Goal: Task Accomplishment & Management: Use online tool/utility

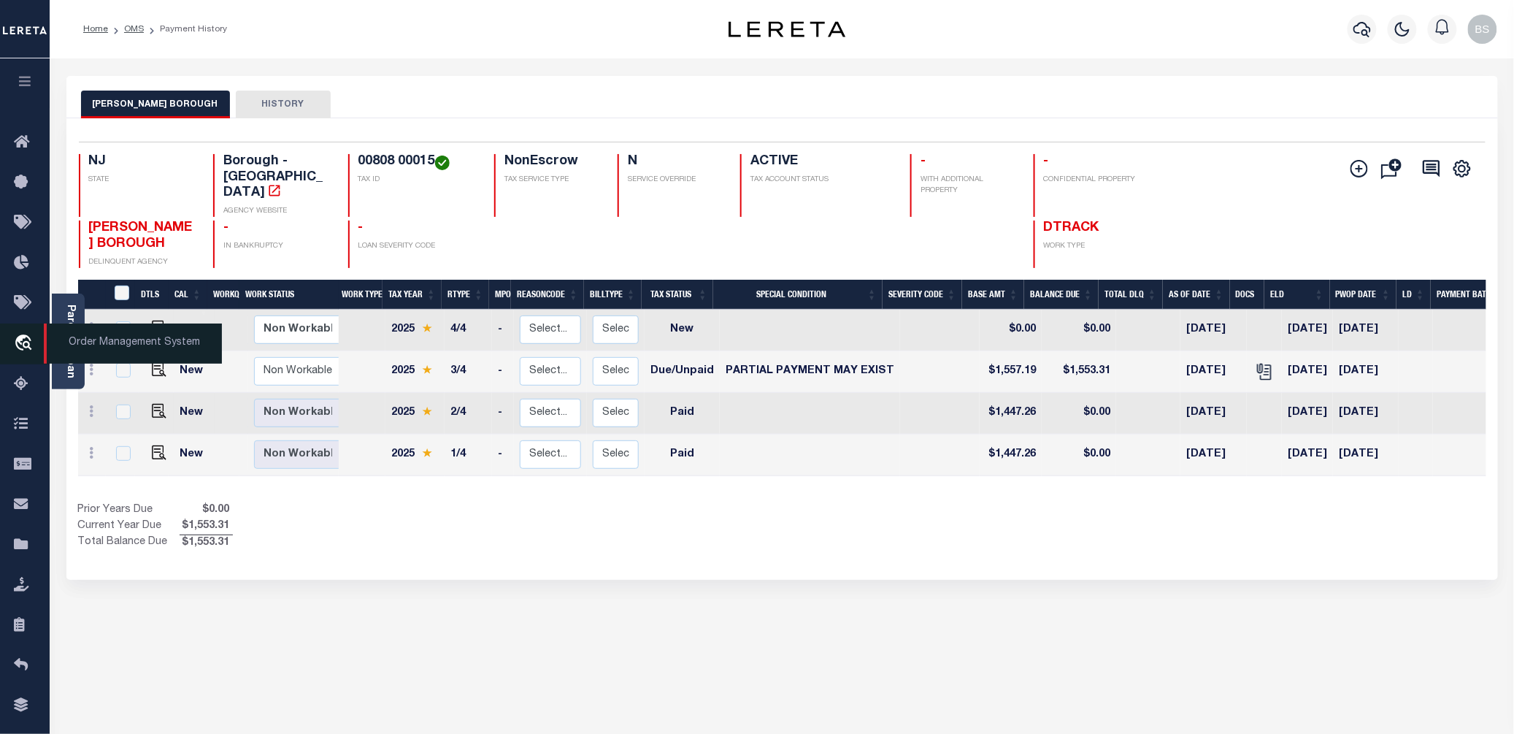
click at [103, 342] on span "Order Management System" at bounding box center [133, 343] width 178 height 40
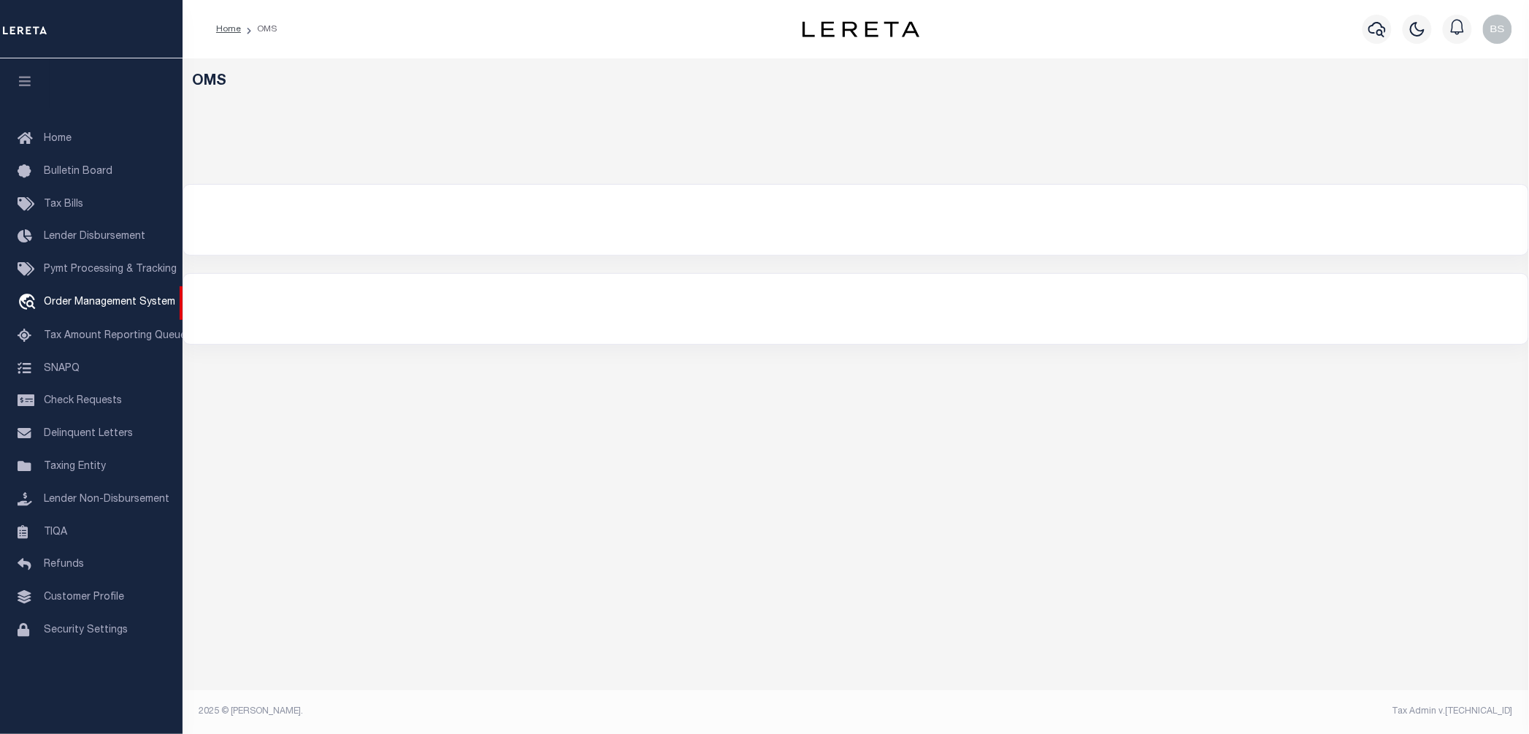
select select "200"
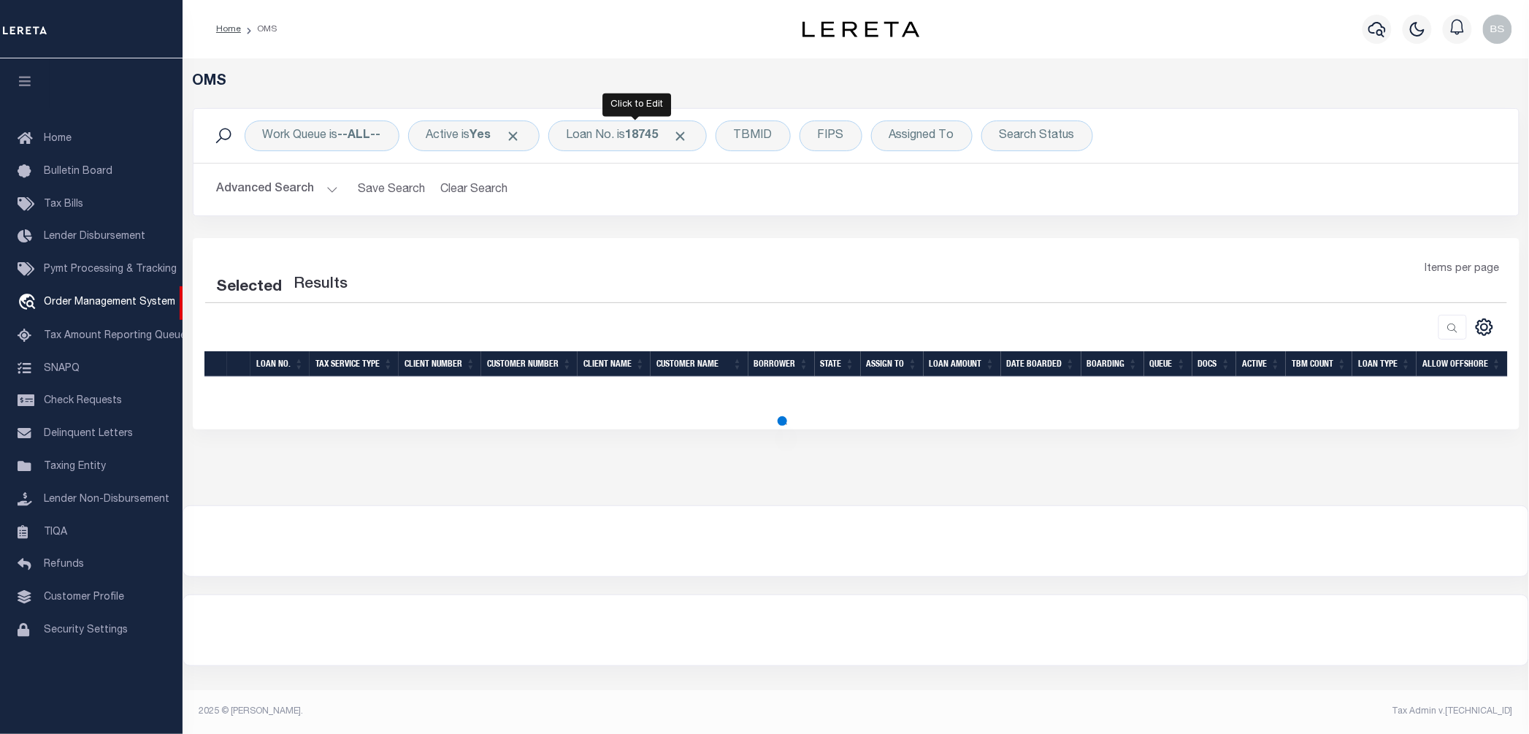
select select "200"
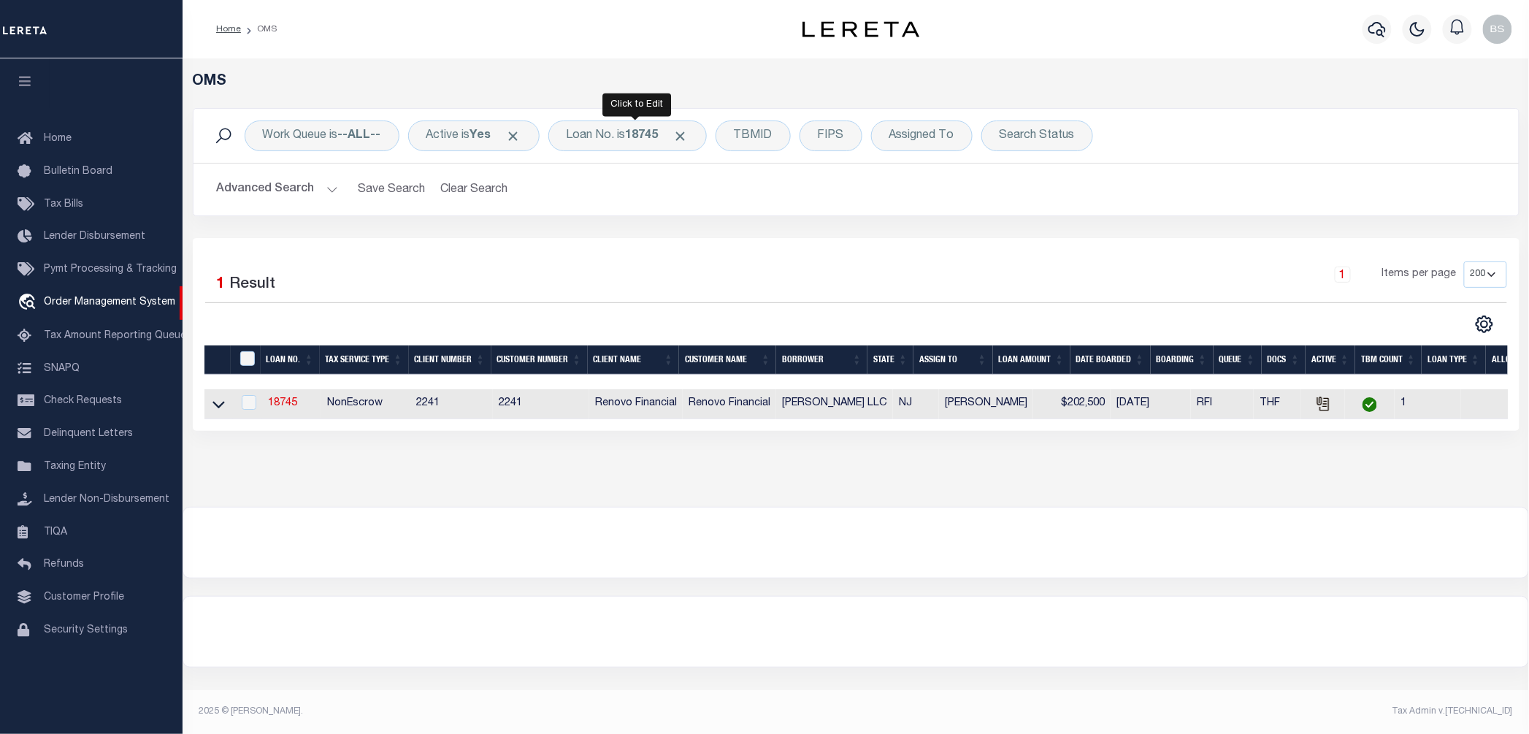
click at [591, 115] on div "Work Queue is --ALL-- Active is Yes Loan No. is 18745 TBMID FIPS Assigned To Se…" at bounding box center [855, 136] width 1325 height 54
click at [612, 128] on div "Loan No. is 18745" at bounding box center [627, 135] width 158 height 31
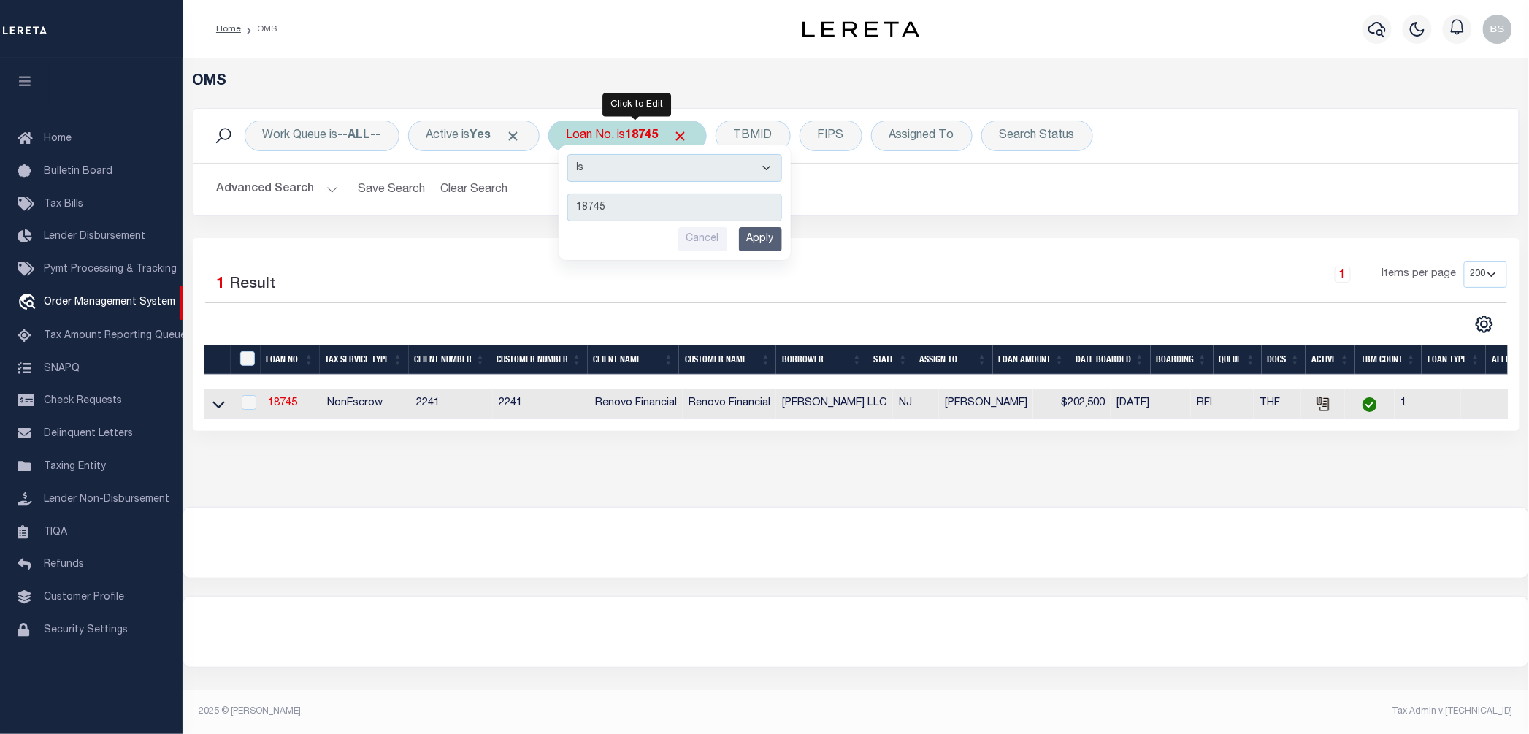
type input "10022442"
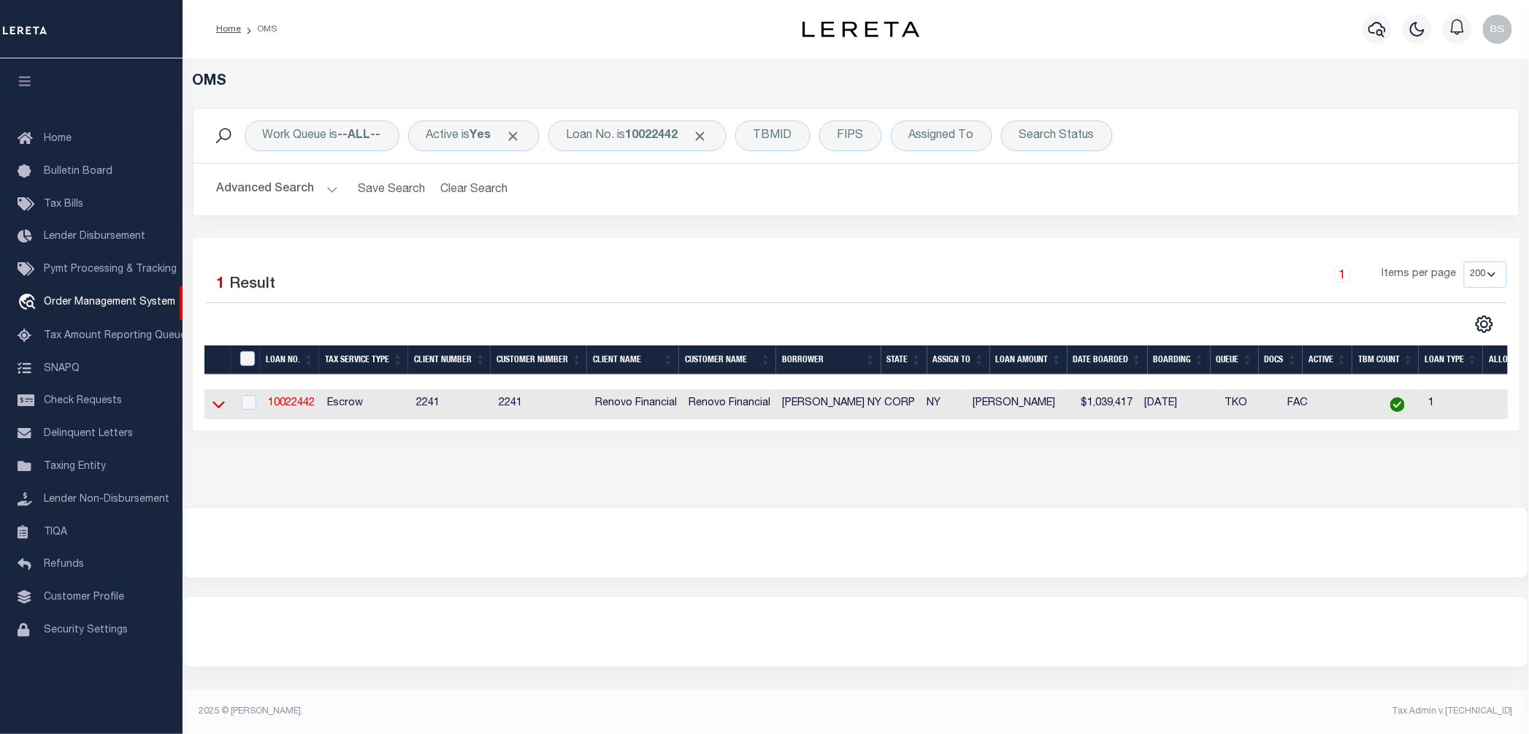
click at [212, 404] on icon at bounding box center [218, 403] width 12 height 15
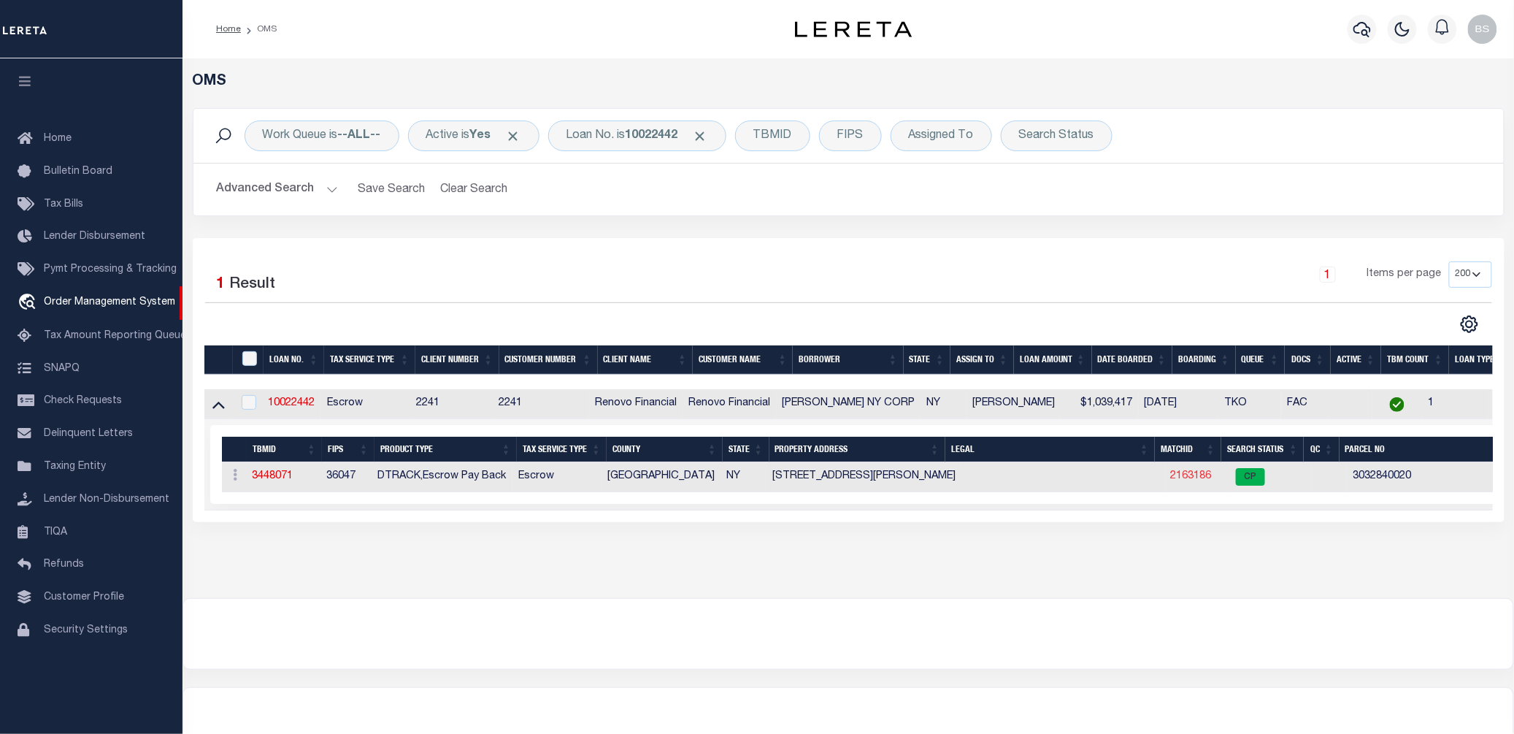
click at [1181, 481] on link "2163186" at bounding box center [1191, 476] width 41 height 10
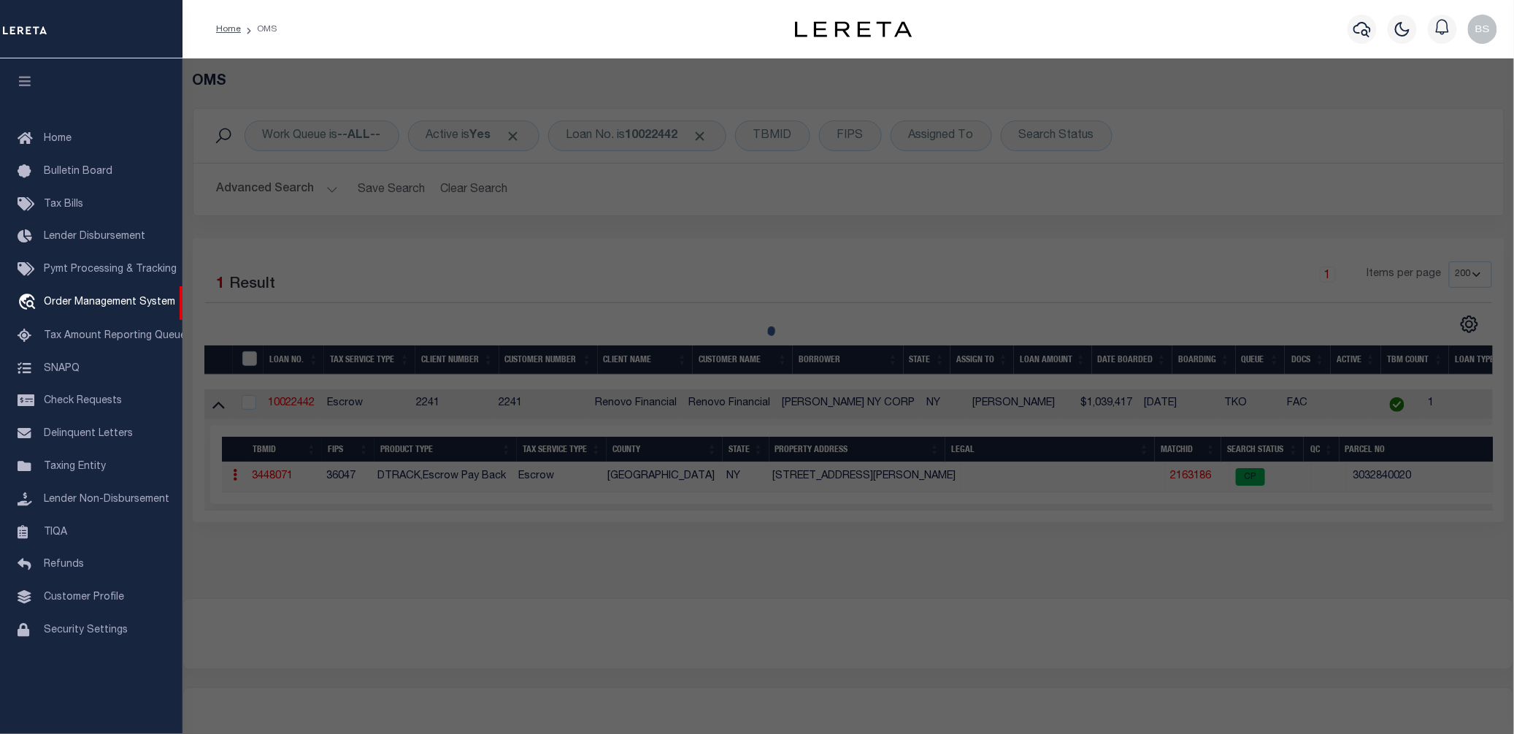
checkbox input "false"
select select "CP"
type input "HARMAN NY CORP"
select select "AGW"
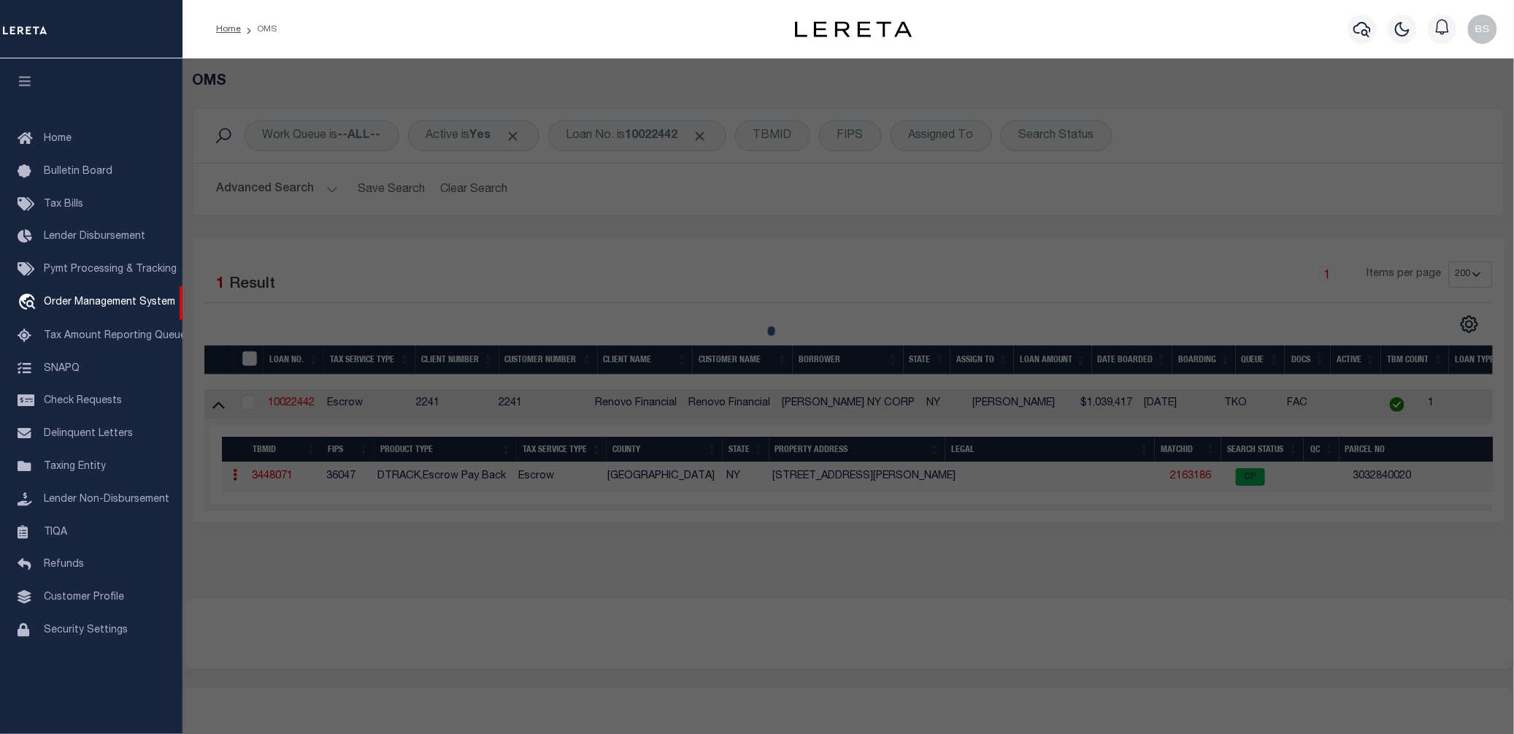
select select "ADD"
type input "30 HARMAN STREET"
type input "BROOKLYN, NY 11221"
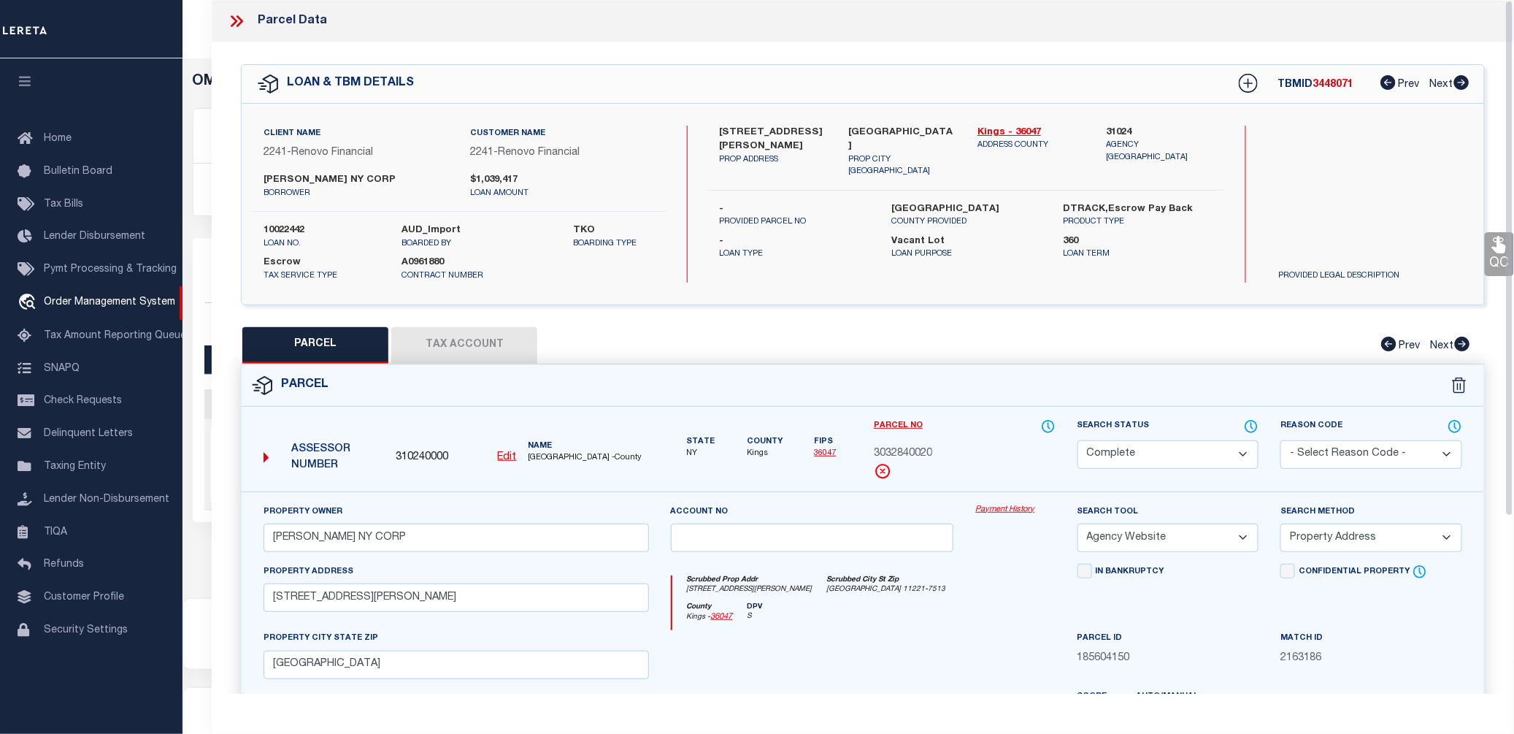
click at [1007, 513] on link "Payment History" at bounding box center [1015, 510] width 80 height 12
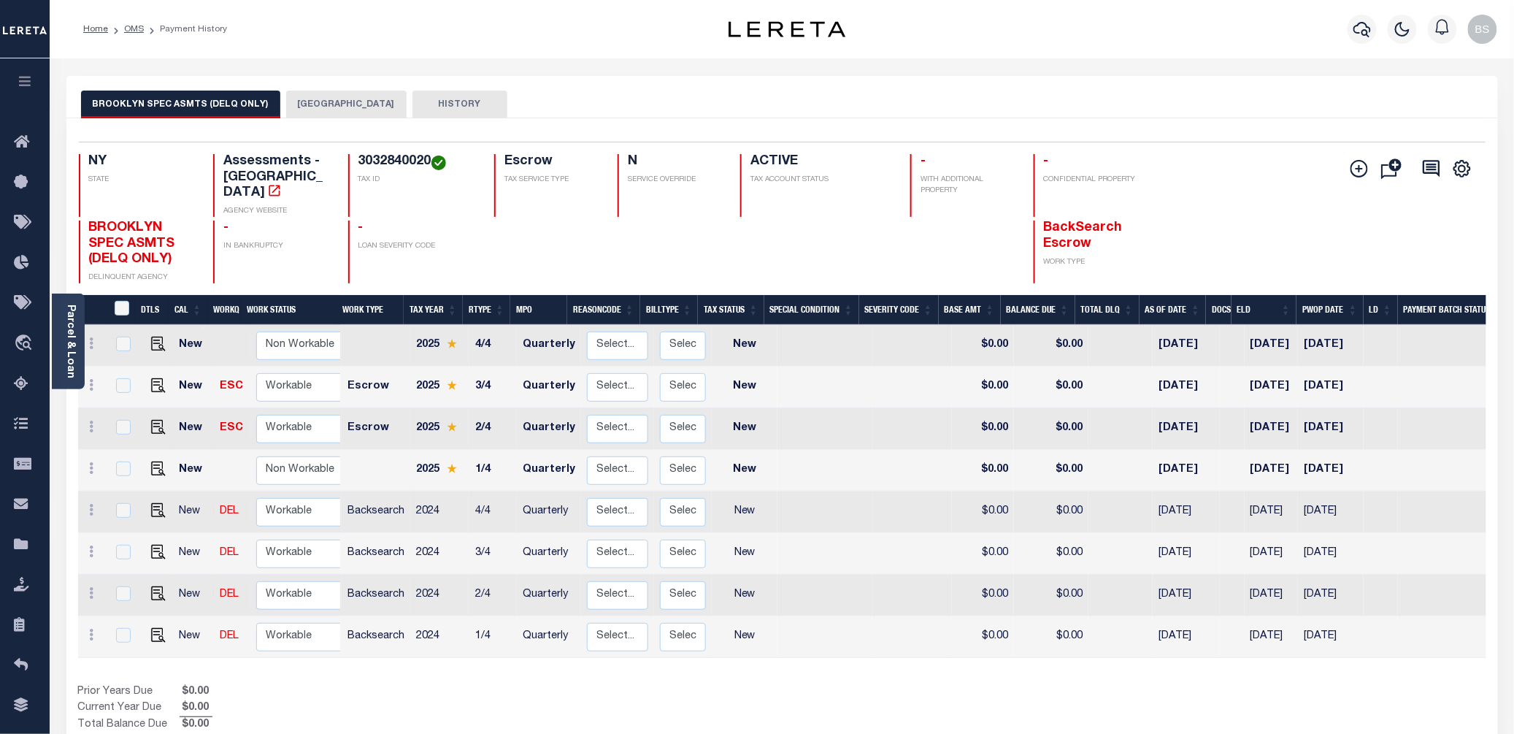
click at [339, 102] on button "BROOKLYN CITY" at bounding box center [346, 105] width 120 height 28
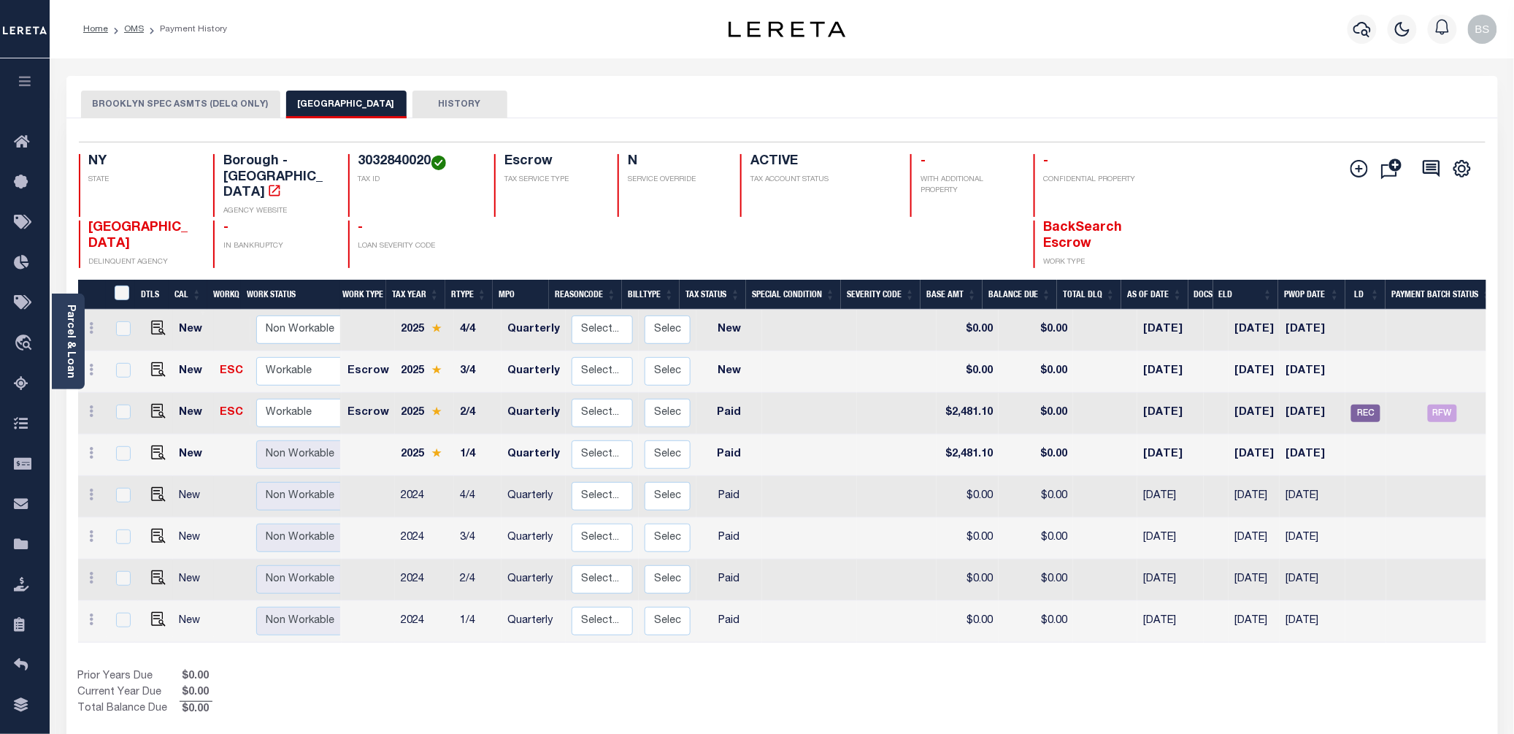
click at [200, 101] on button "BROOKLYN SPEC ASMTS (DELQ ONLY)" at bounding box center [180, 105] width 199 height 28
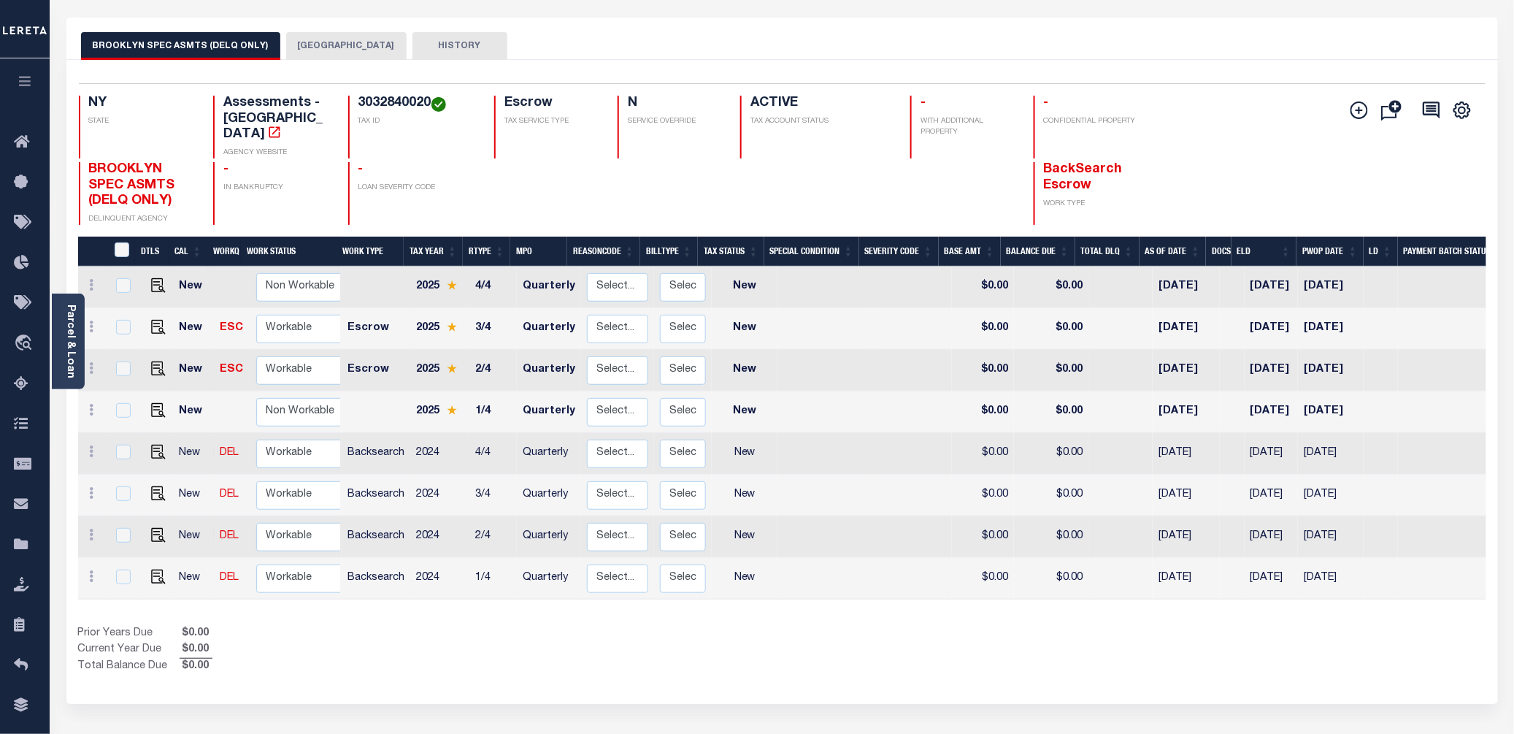
scroll to position [59, 0]
click at [129, 342] on span "Order Management System" at bounding box center [133, 343] width 178 height 40
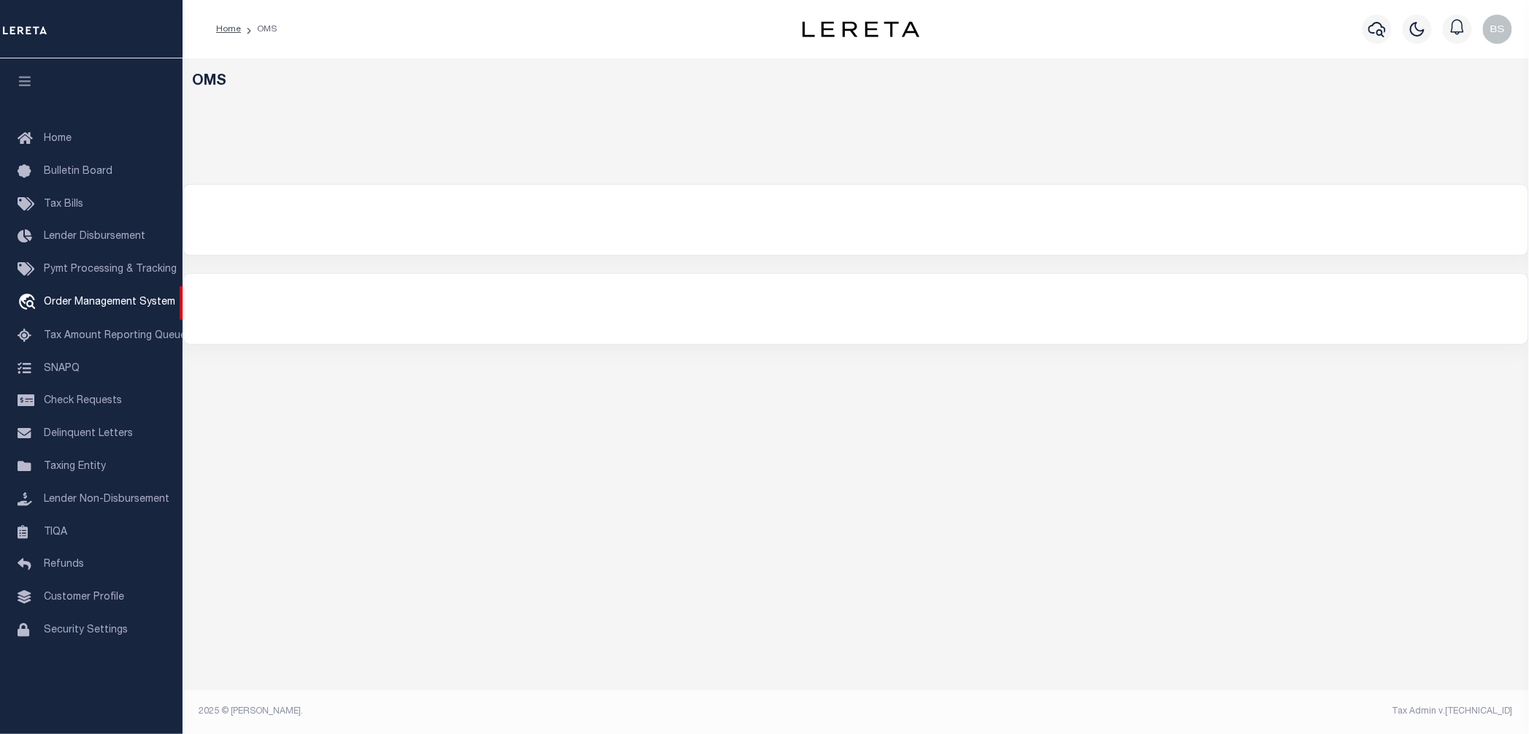
select select "200"
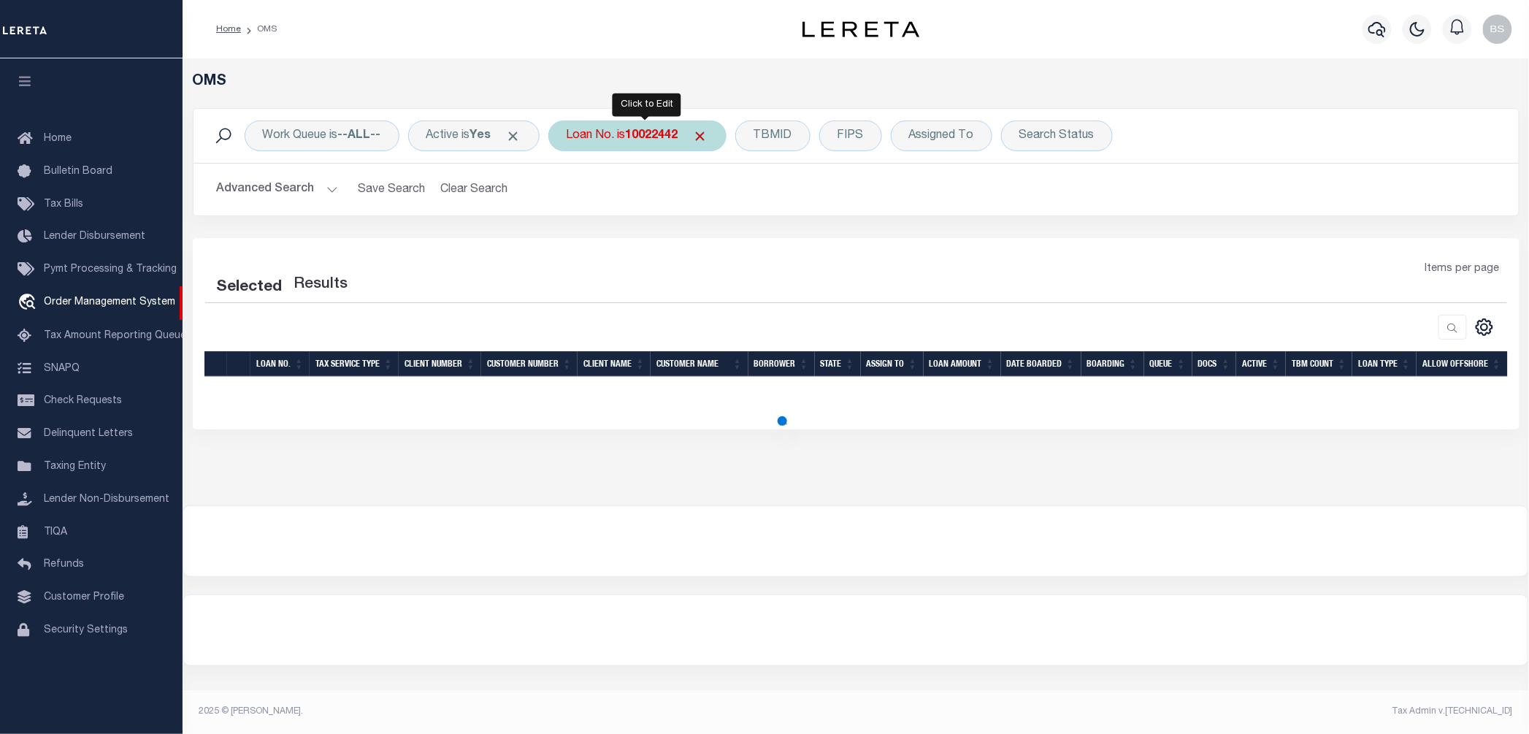
select select "200"
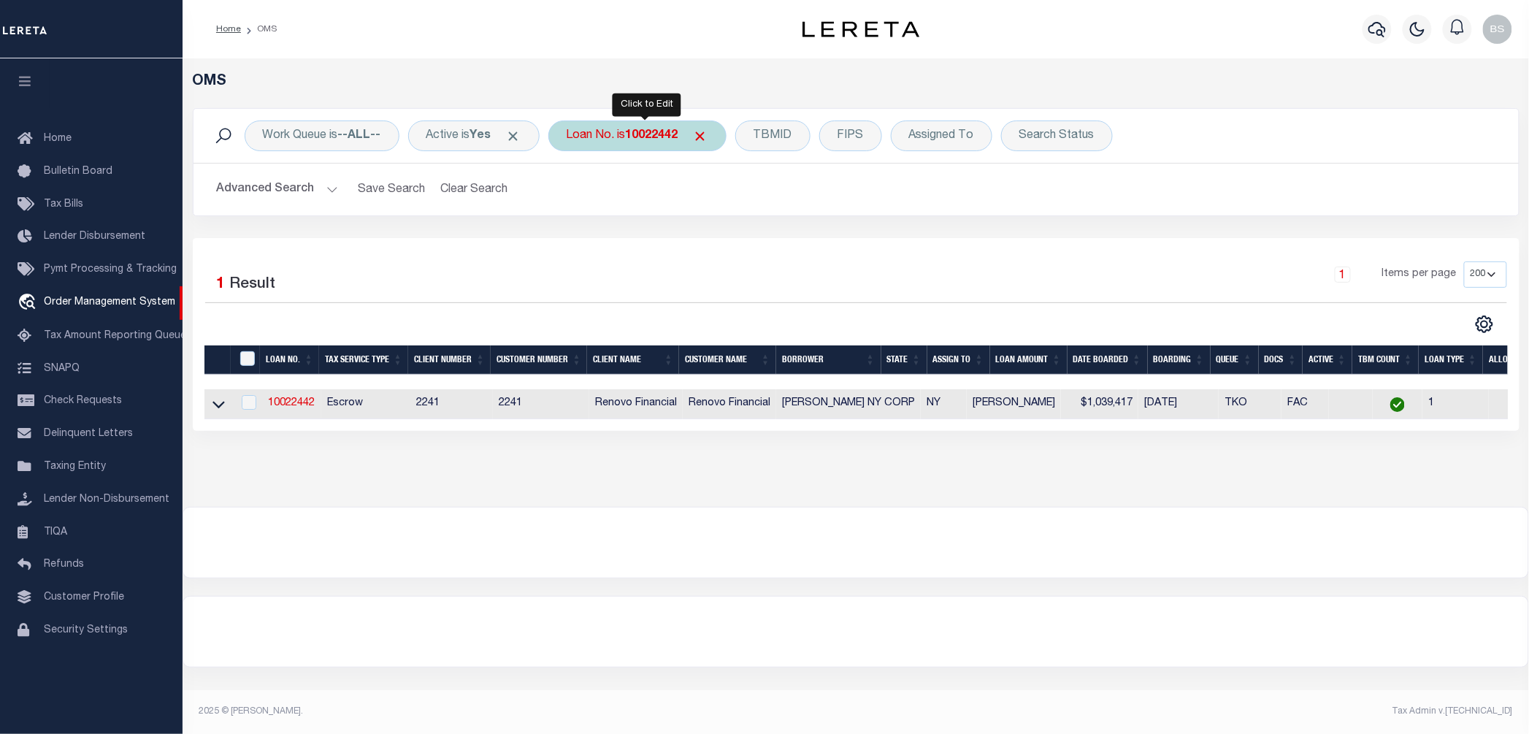
click at [643, 134] on b "10022442" at bounding box center [652, 136] width 53 height 12
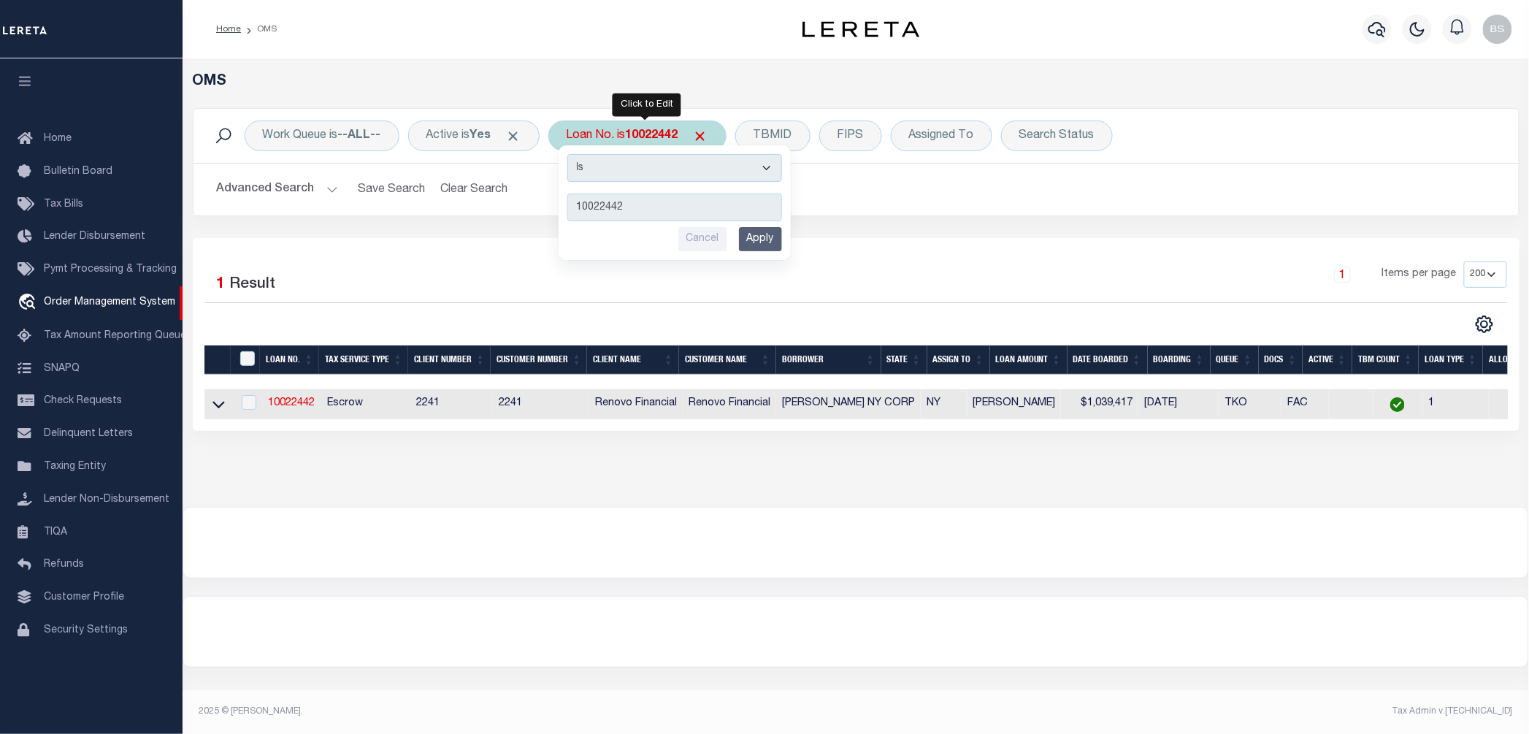
type input "104720"
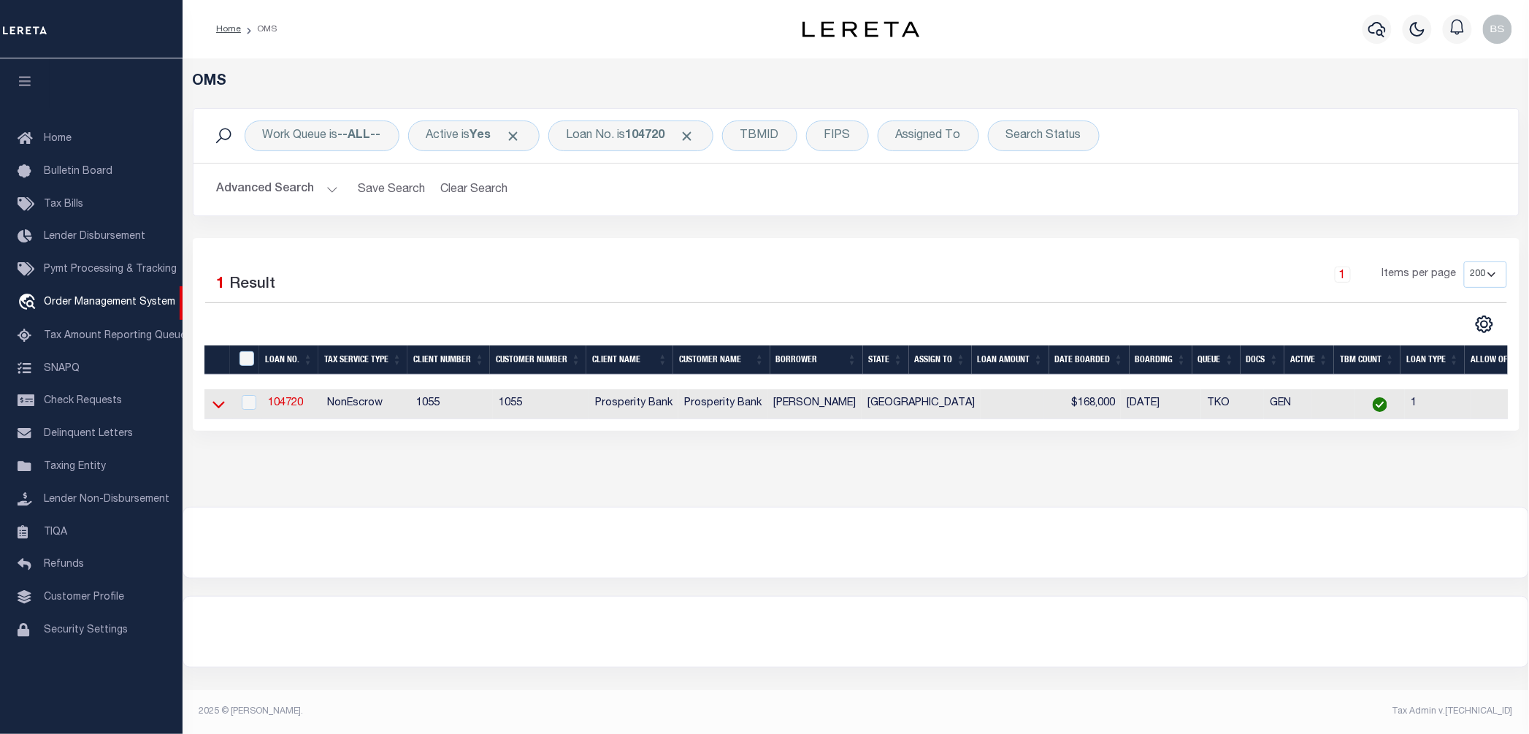
click at [219, 409] on icon at bounding box center [218, 405] width 12 height 7
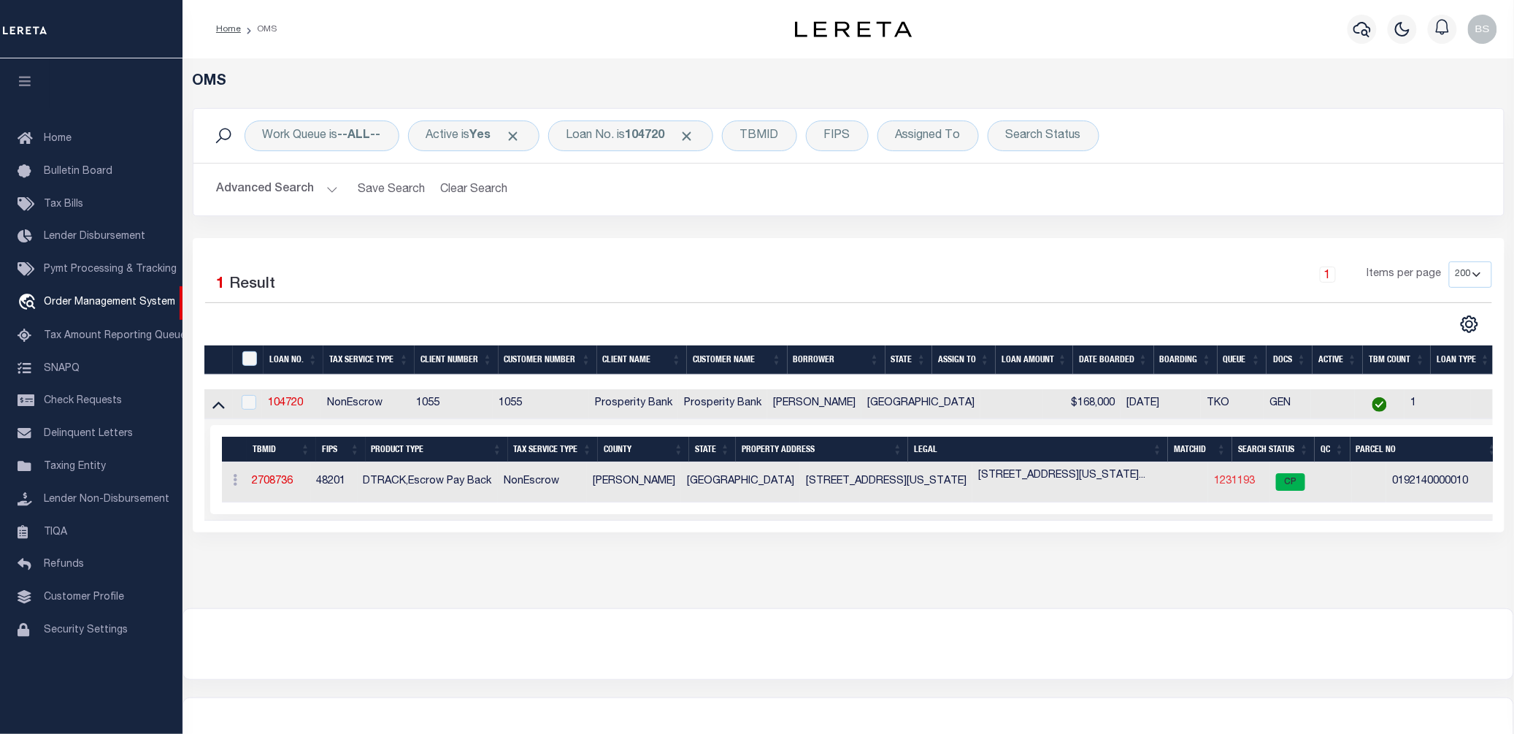
click at [1214, 482] on link "1231193" at bounding box center [1234, 481] width 41 height 10
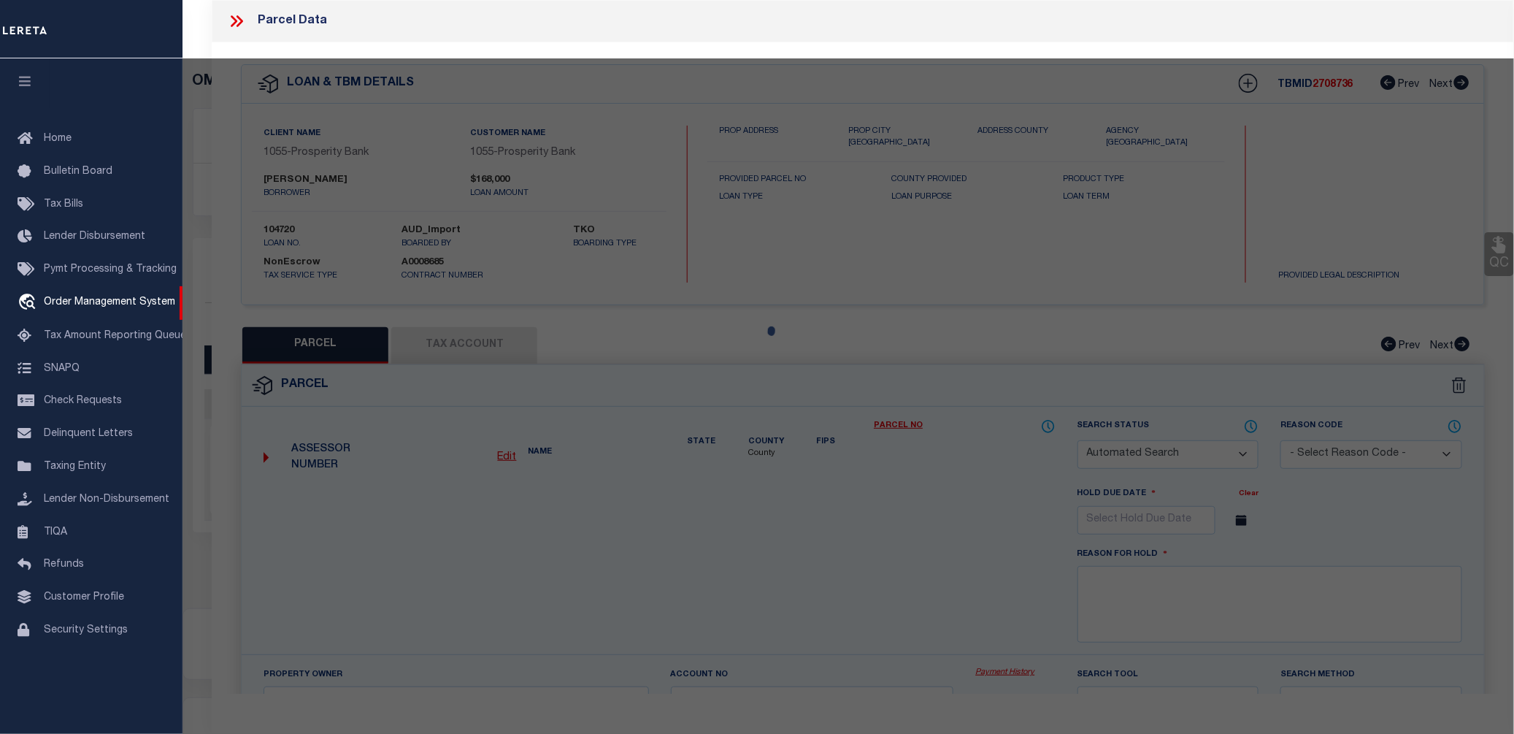
checkbox input "false"
select select "CP"
type input "JONES RAMONA"
type input "2305 ALABAMA ST"
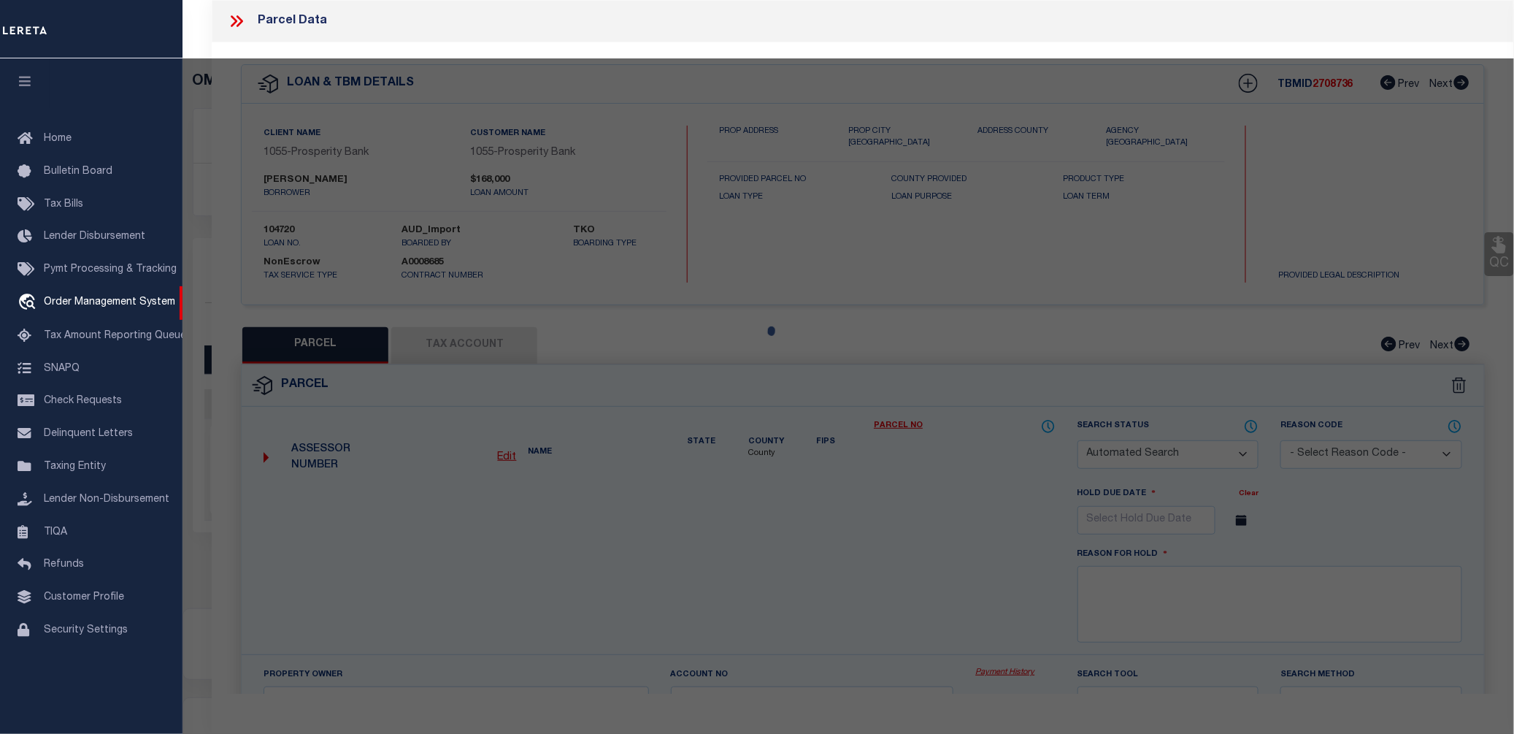
checkbox input "false"
type input "[GEOGRAPHIC_DATA]"
type textarea "TR 10 BLK 4 [PERSON_NAME] OUTLOT 46"
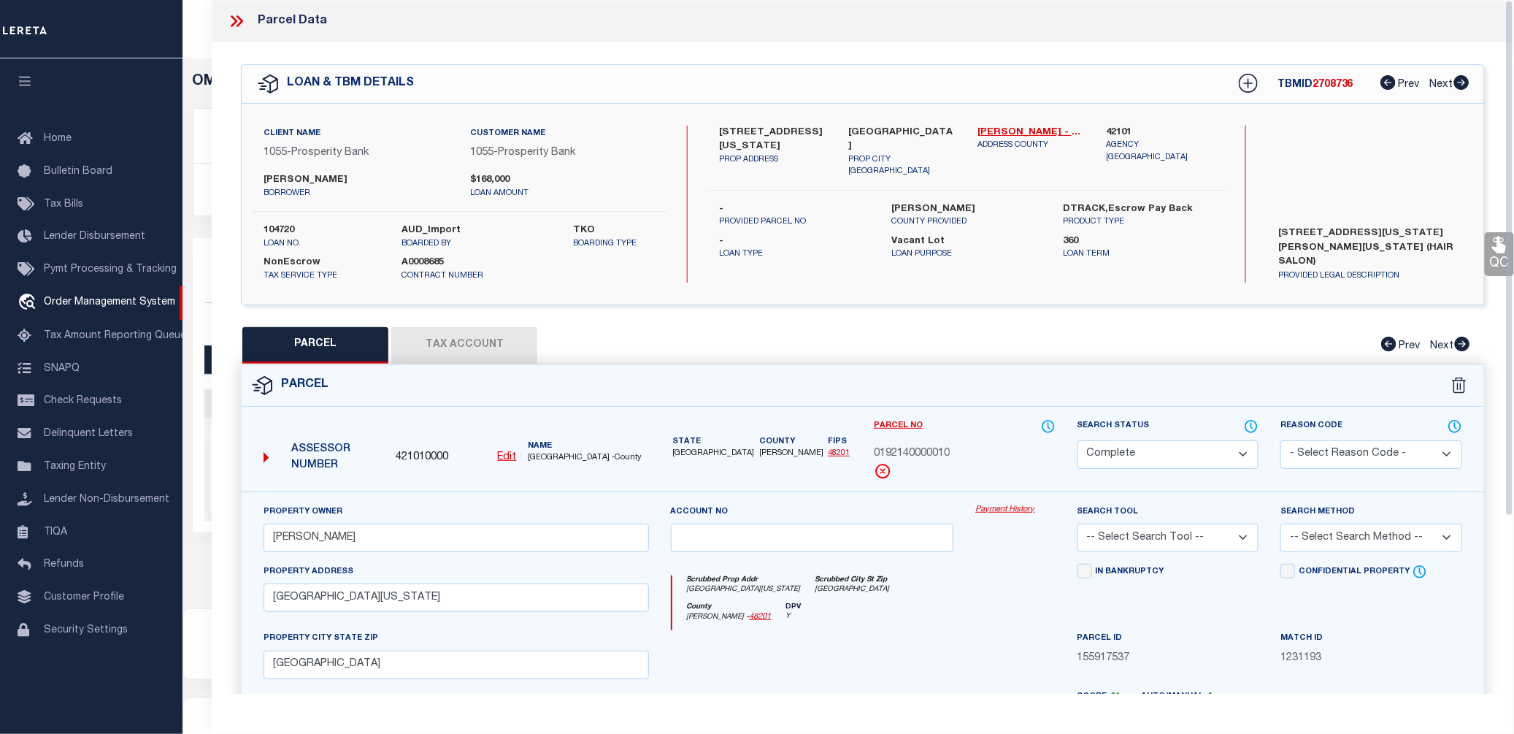
click at [1003, 510] on link "Payment History" at bounding box center [1015, 510] width 80 height 12
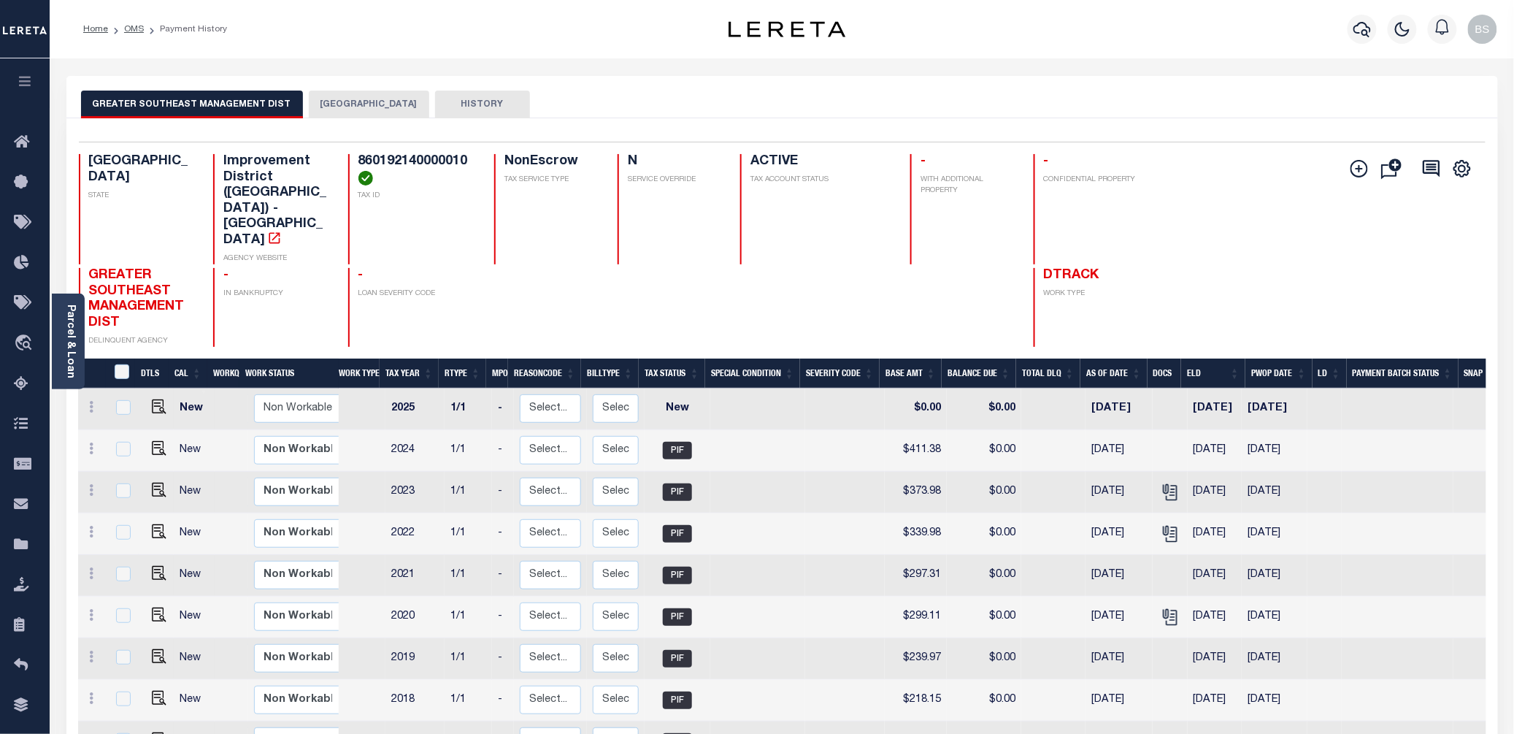
click at [334, 104] on button "[GEOGRAPHIC_DATA]" at bounding box center [369, 105] width 120 height 28
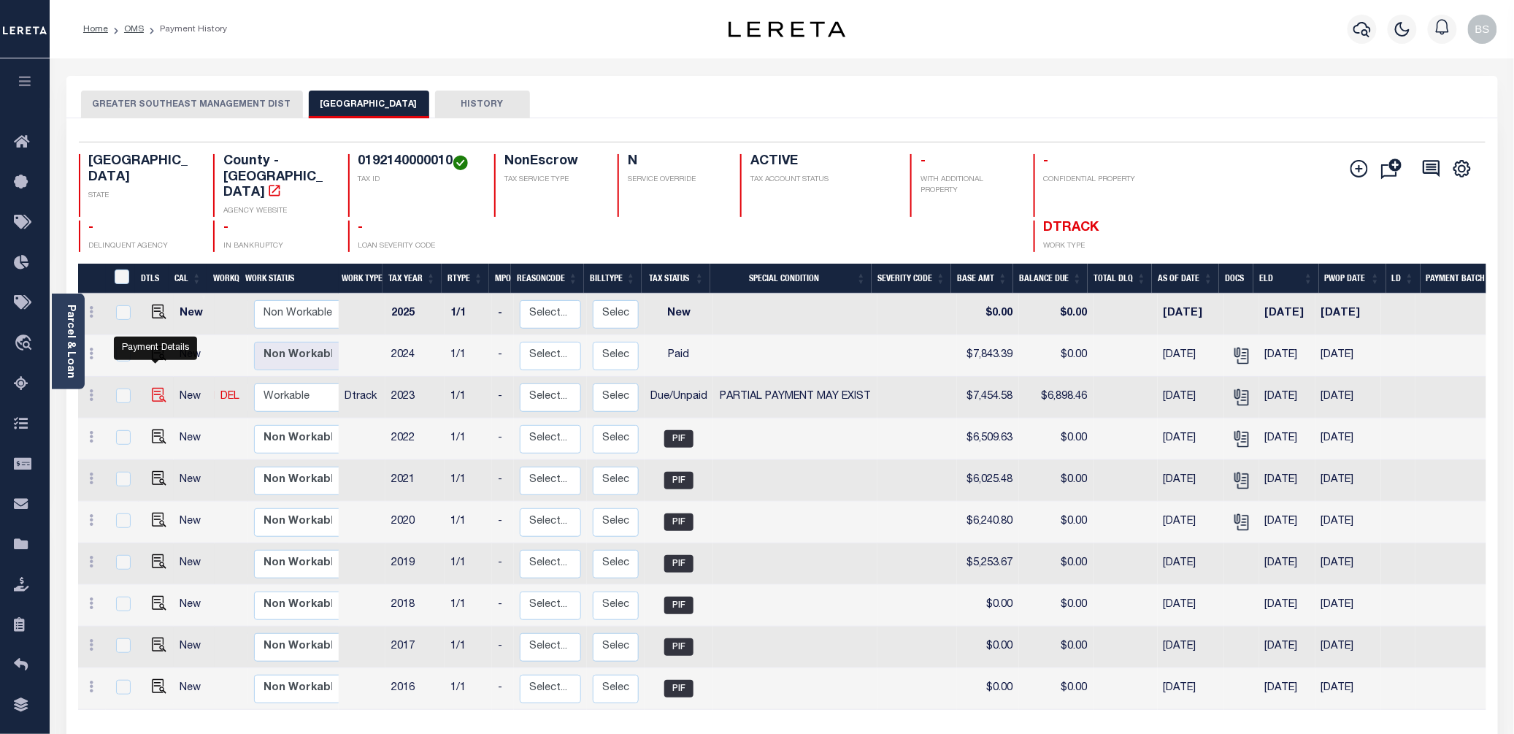
click at [161, 388] on img "" at bounding box center [159, 395] width 15 height 15
checkbox input "true"
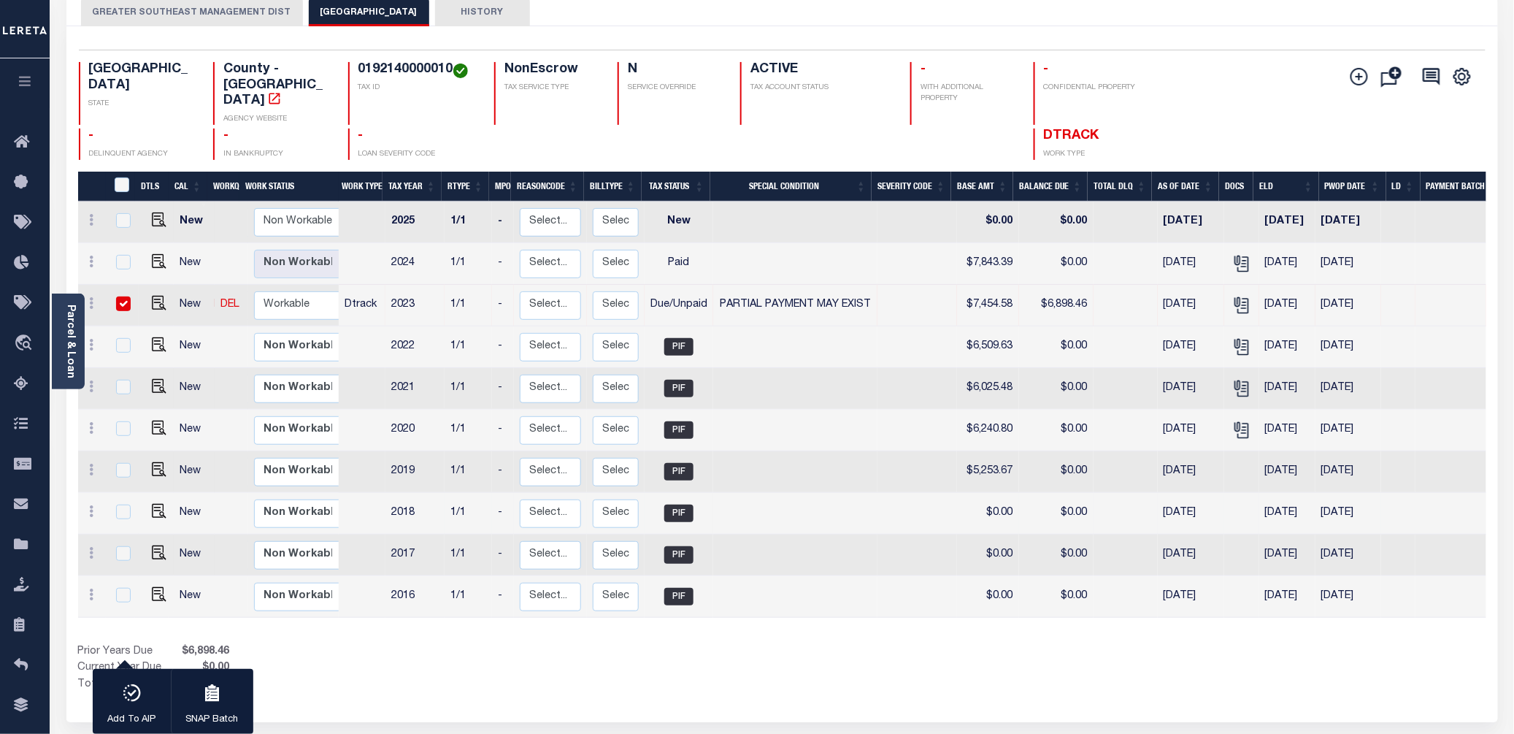
scroll to position [97, 0]
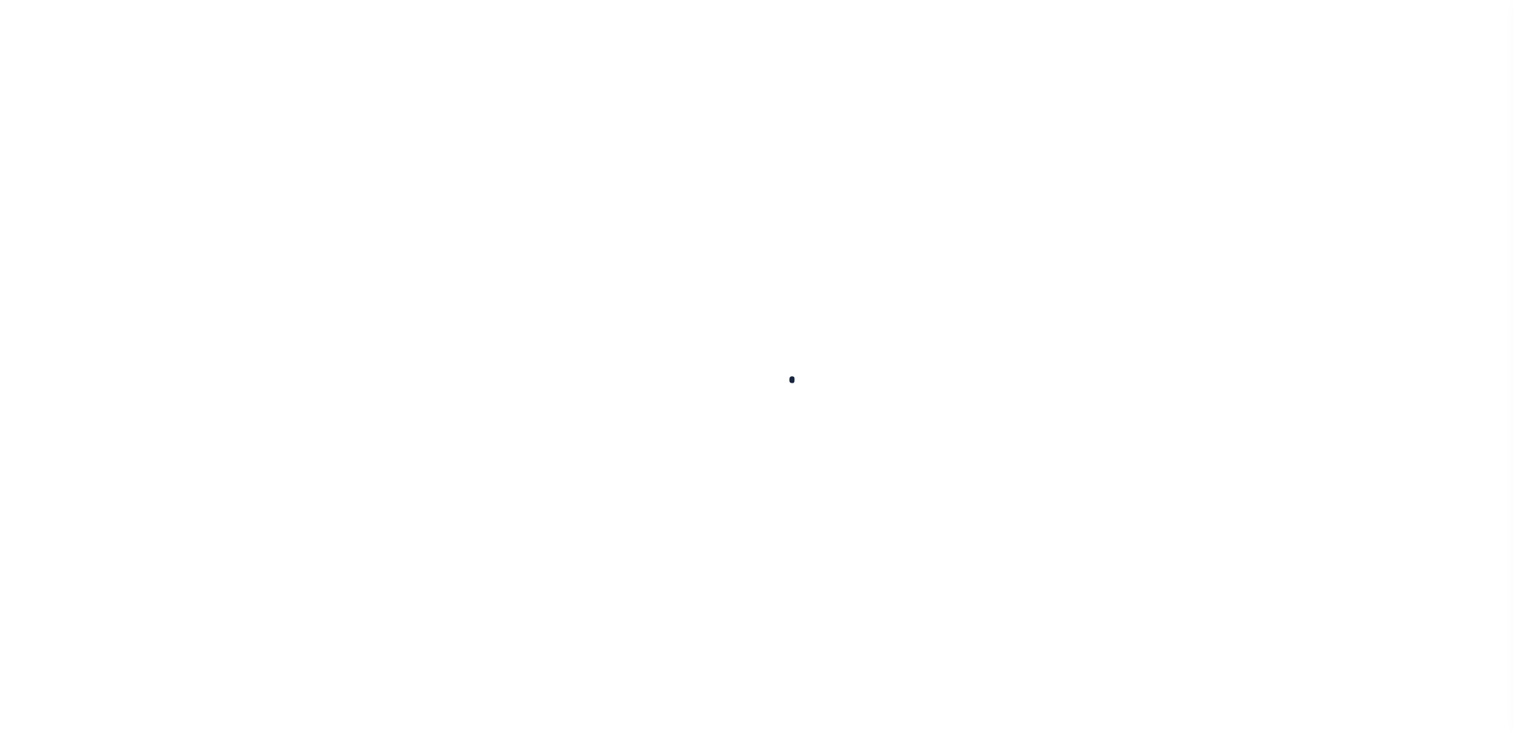
checkbox input "true"
checkbox input "false"
type textarea "Exact paid amount couldn't be determined. Taxes Under Suit - Other Fees May Be …"
type input "[DATE]"
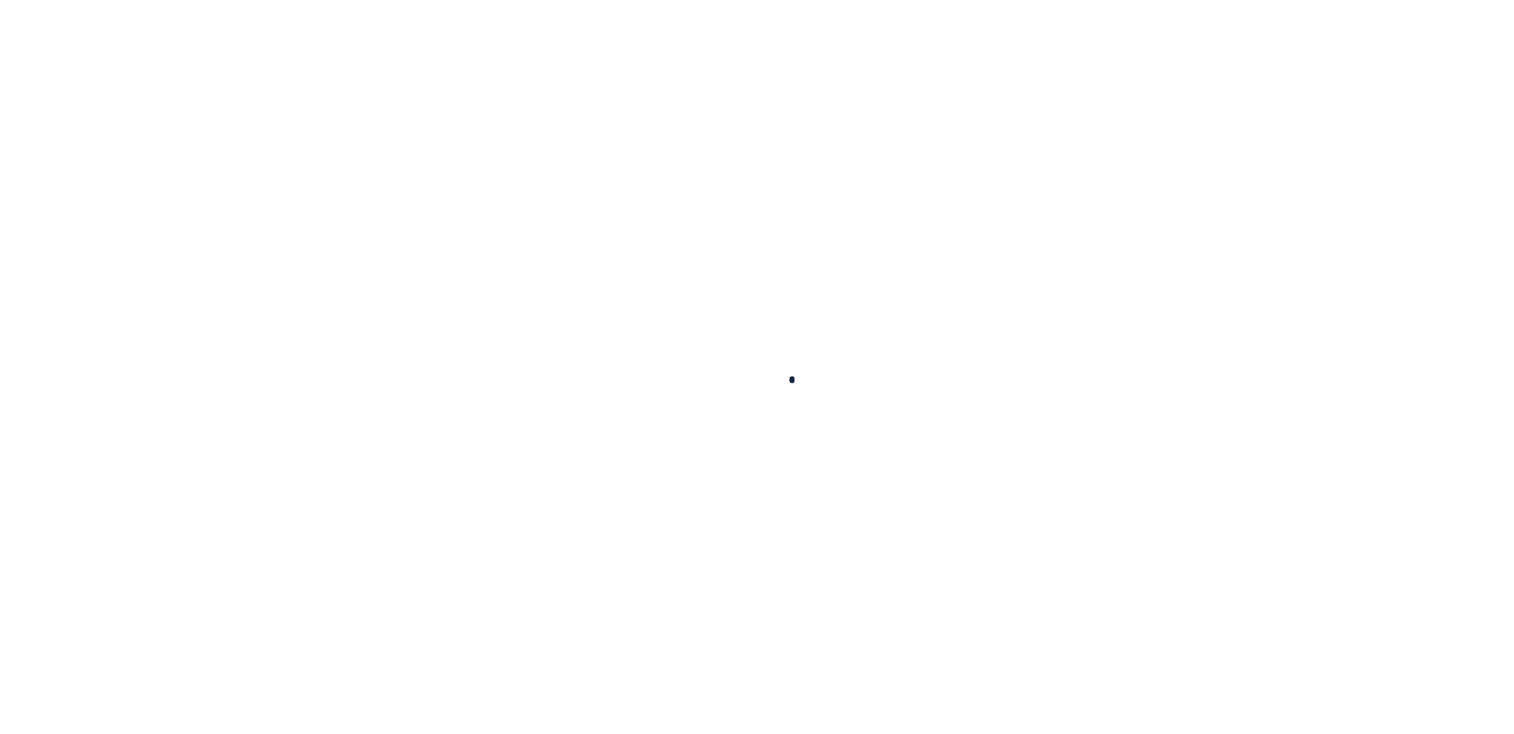
select select "DUE"
select select "15"
type input "$7,454.58"
type input "$4,471.57"
type input "$6,898.46"
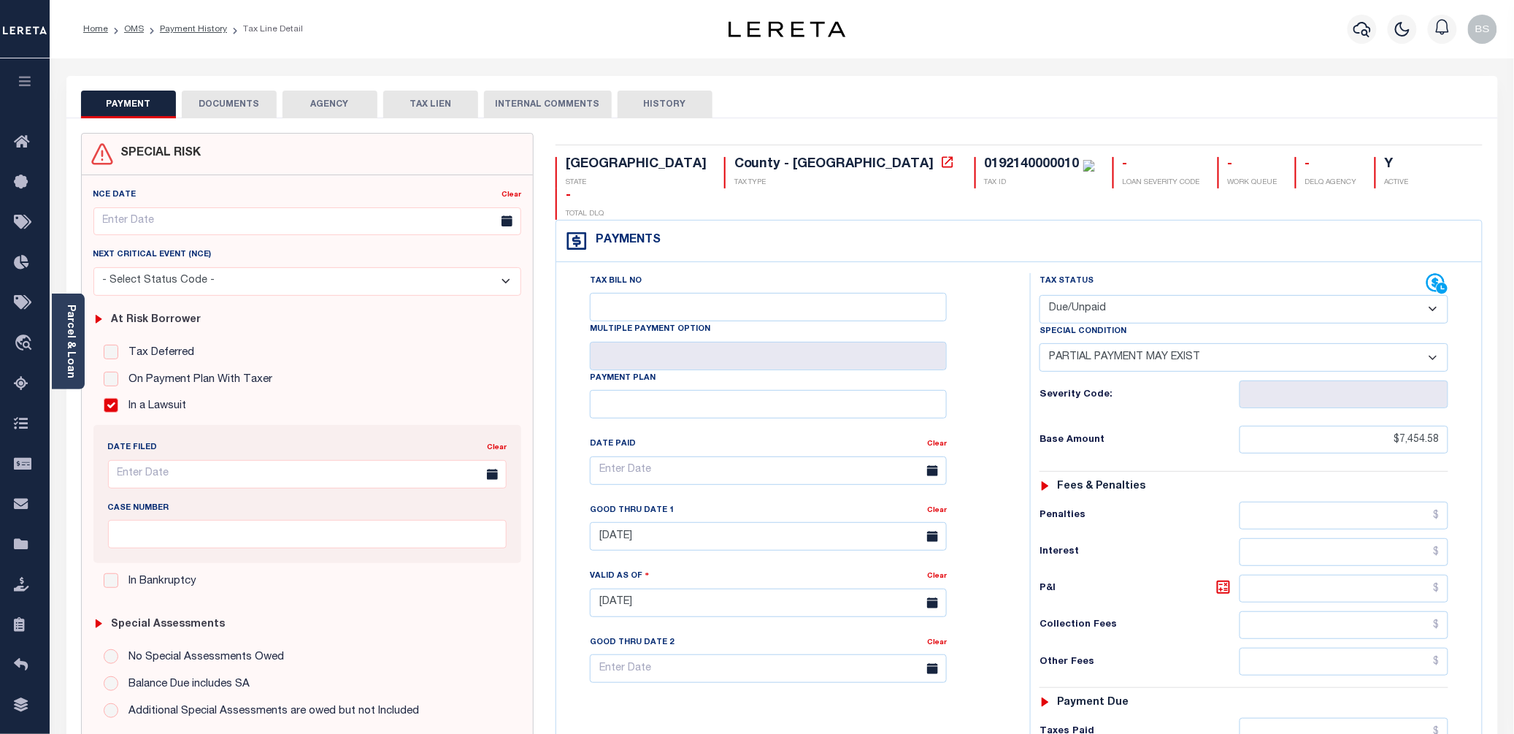
click at [1365, 343] on select "-- Select Special Condition -- 3RD PARTY TAX LIEN AGENCY TAX LIEN (A.K.A Inside…" at bounding box center [1244, 357] width 409 height 28
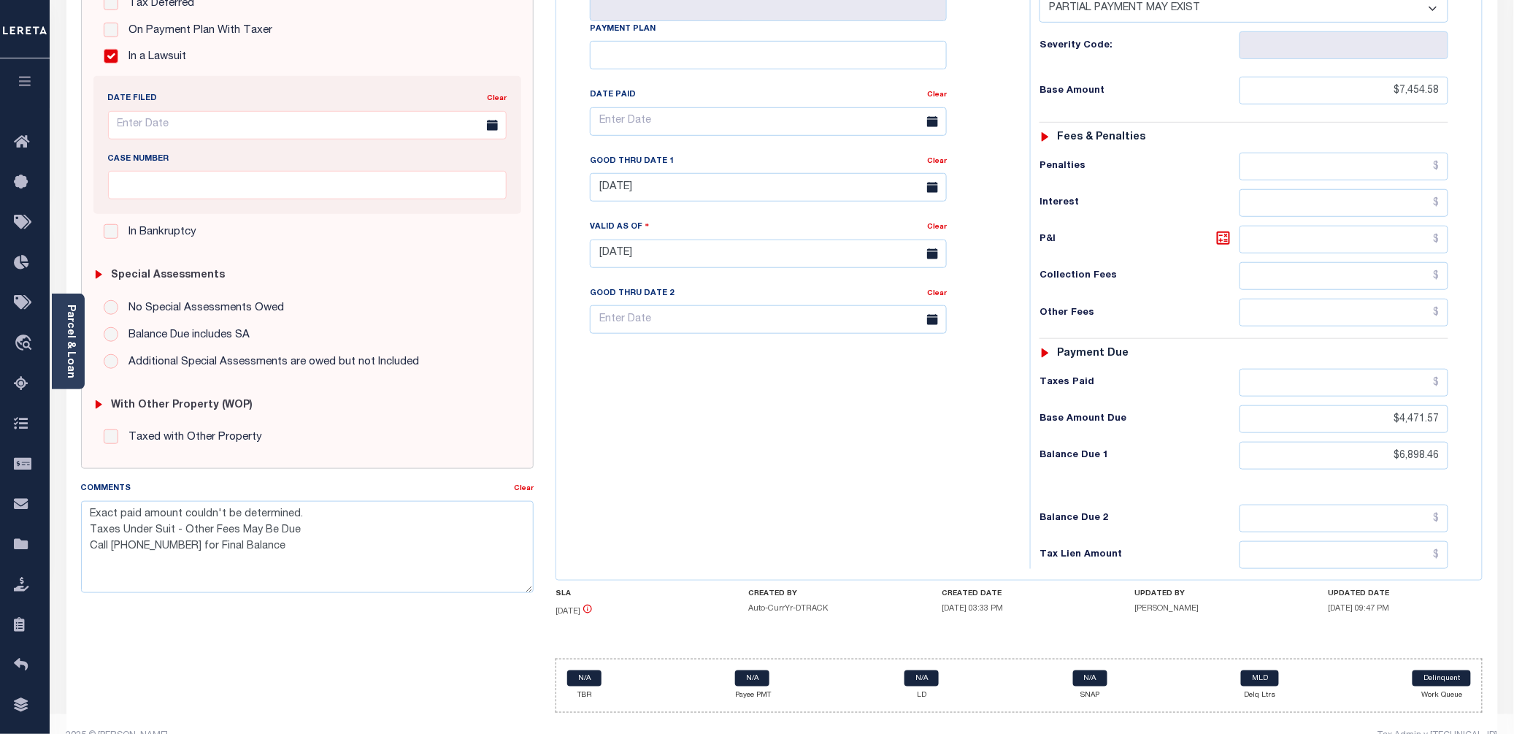
scroll to position [352, 0]
